Goal: Answer question/provide support

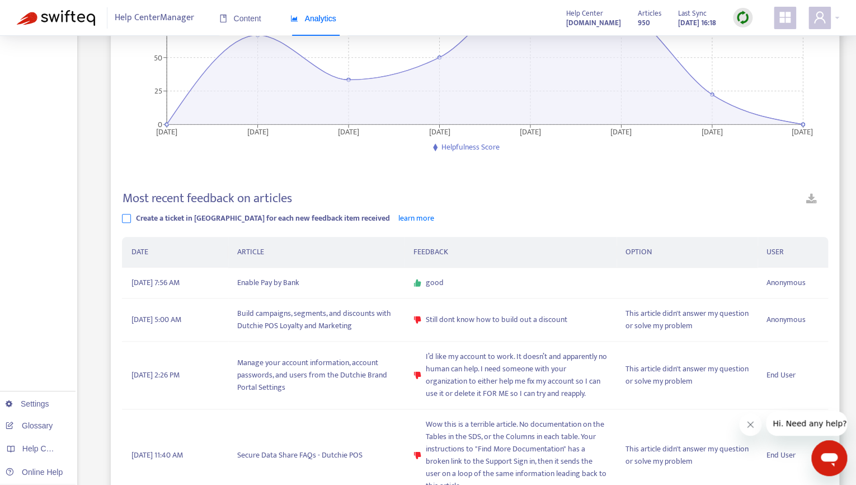
scroll to position [215, 0]
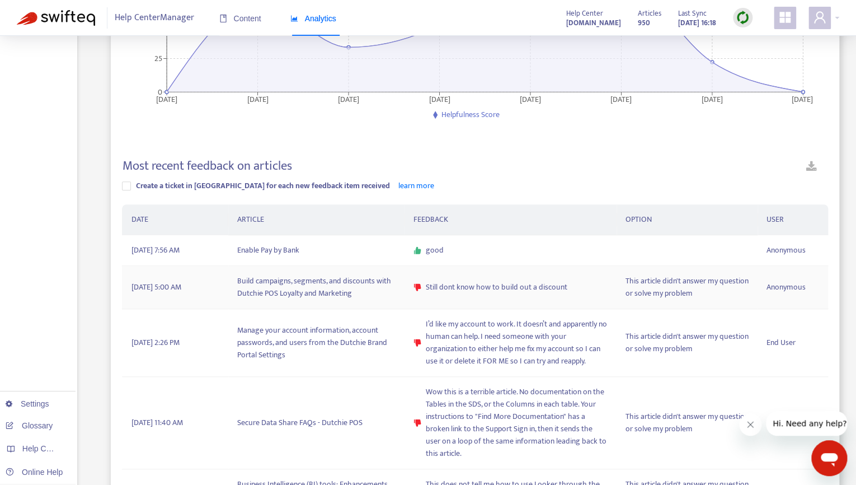
click at [473, 293] on span "Still dont know how to build out a discount" at bounding box center [497, 287] width 142 height 12
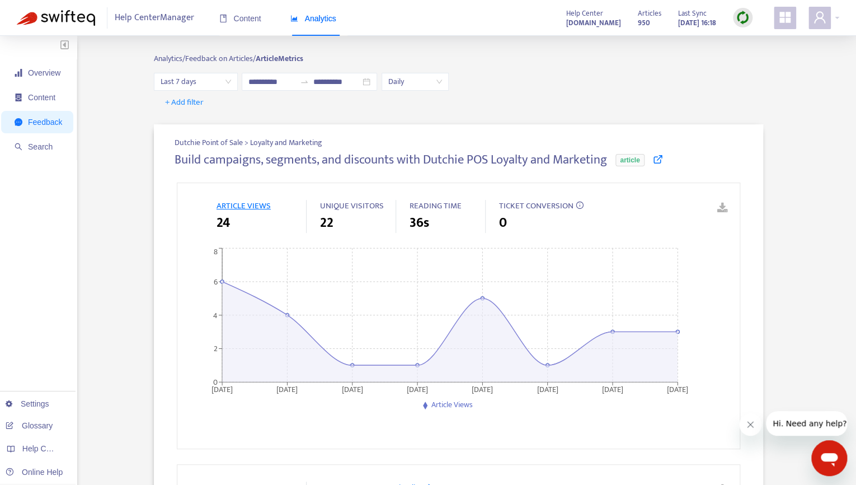
click at [663, 159] on icon at bounding box center [658, 159] width 10 height 10
click at [81, 17] on img at bounding box center [56, 18] width 78 height 16
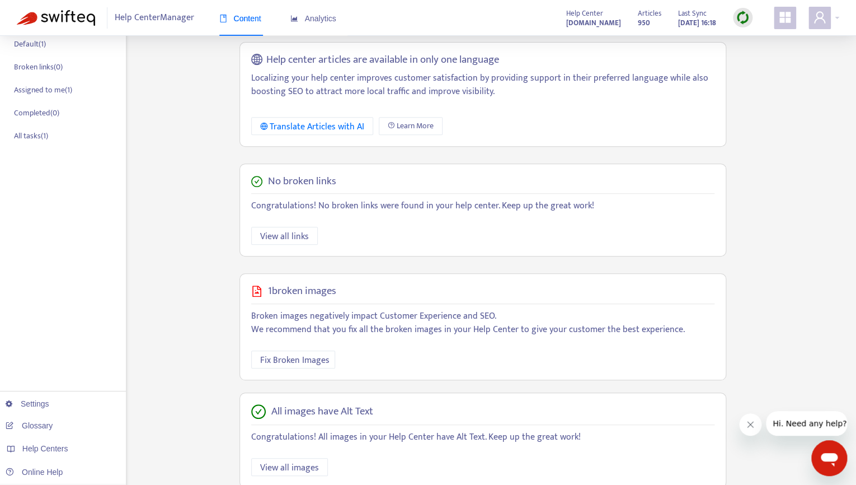
scroll to position [222, 0]
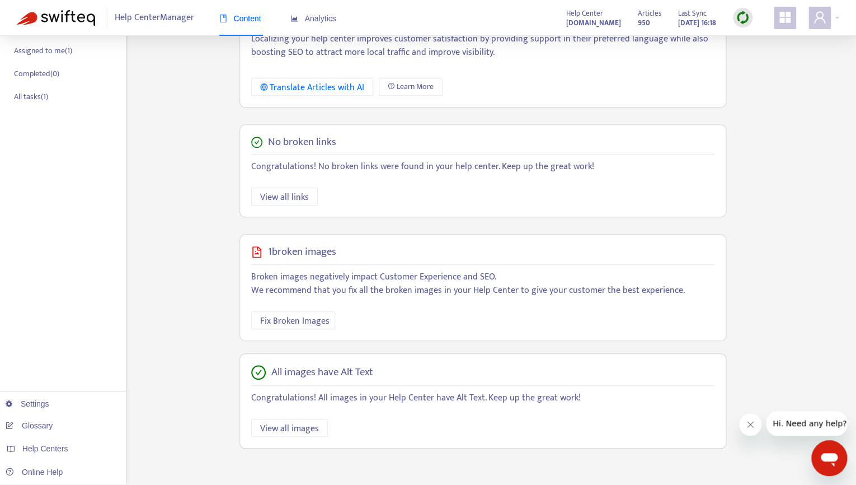
click at [744, 25] on div at bounding box center [743, 18] width 20 height 20
click at [753, 47] on link "Quick Sync" at bounding box center [766, 41] width 48 height 13
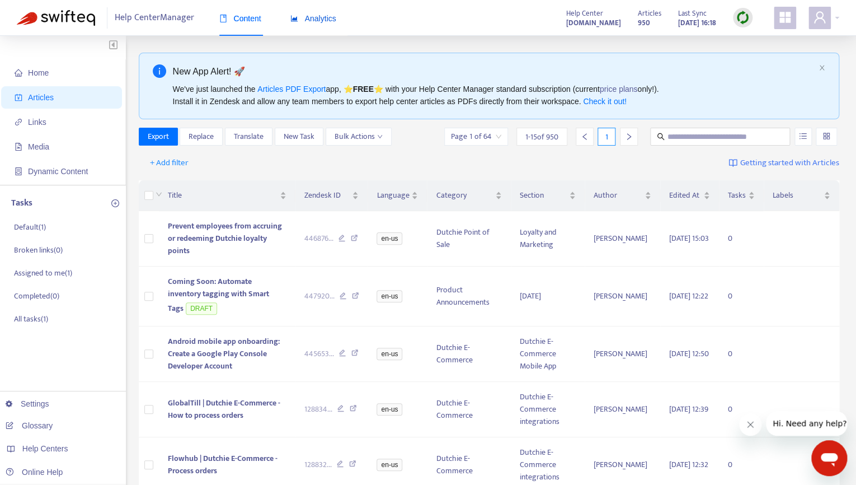
click at [315, 16] on span "Analytics" at bounding box center [313, 18] width 46 height 9
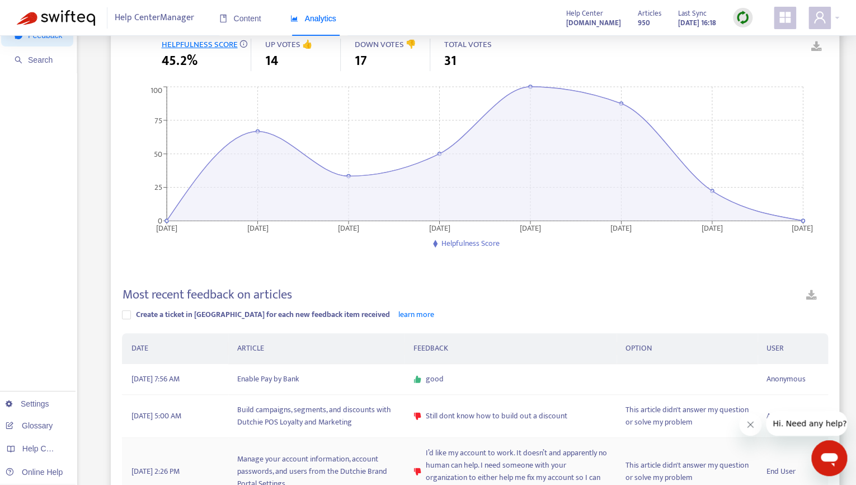
scroll to position [86, 0]
